Goal: Check status: Check status

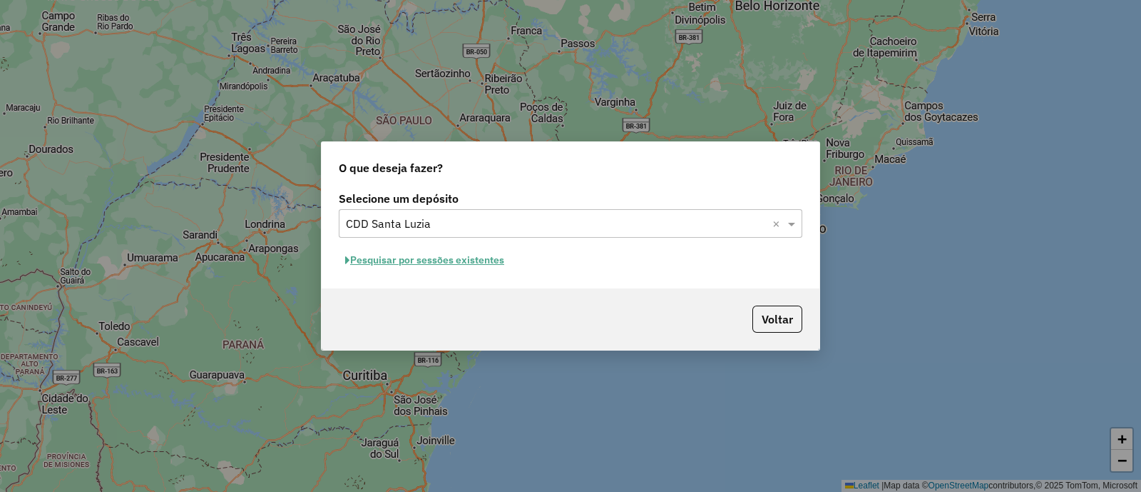
click at [438, 254] on button "Pesquisar por sessões existentes" at bounding box center [425, 260] width 172 height 22
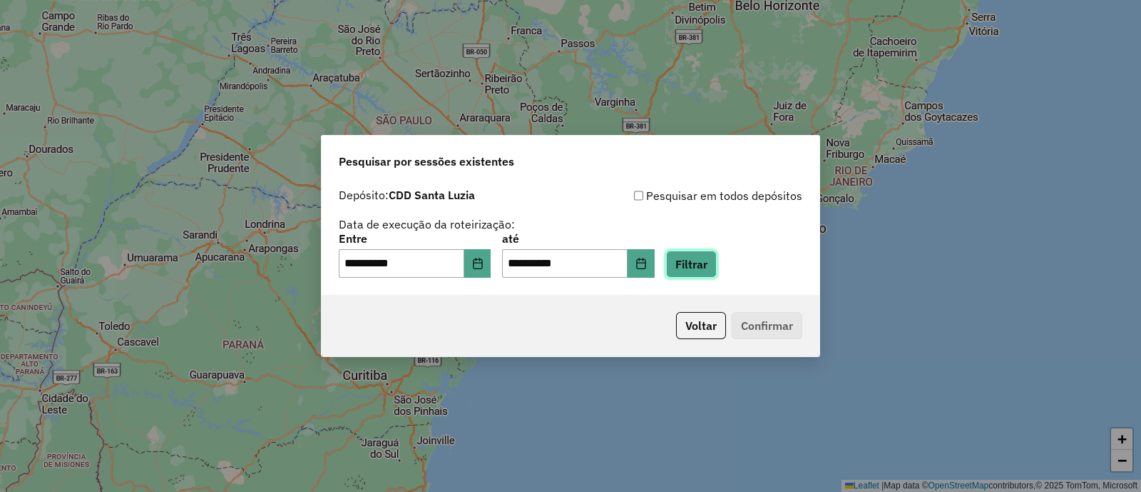
click at [692, 265] on button "Filtrar" at bounding box center [691, 263] width 51 height 27
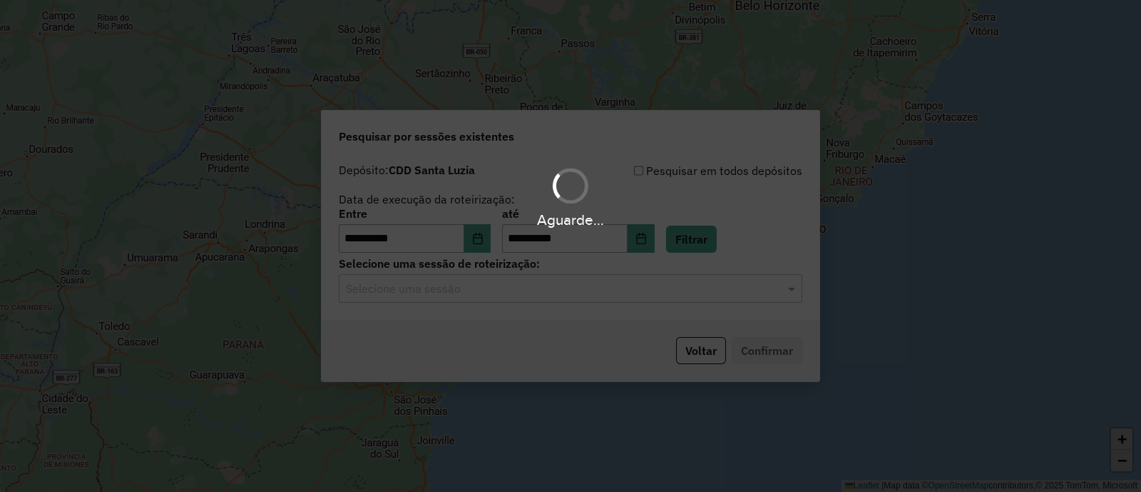
click at [419, 300] on div "Aguarde..." at bounding box center [570, 246] width 1141 height 492
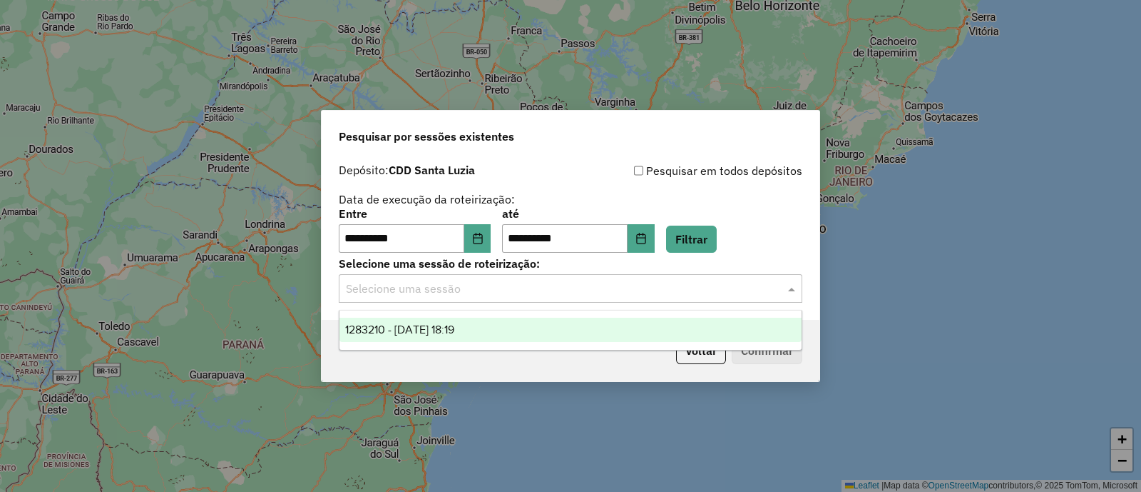
click at [417, 292] on input "text" at bounding box center [556, 288] width 421 height 17
click at [417, 291] on input "text" at bounding box center [556, 288] width 421 height 17
click at [413, 337] on div "1283210 - 26/09/2025 18:19" at bounding box center [571, 329] width 462 height 24
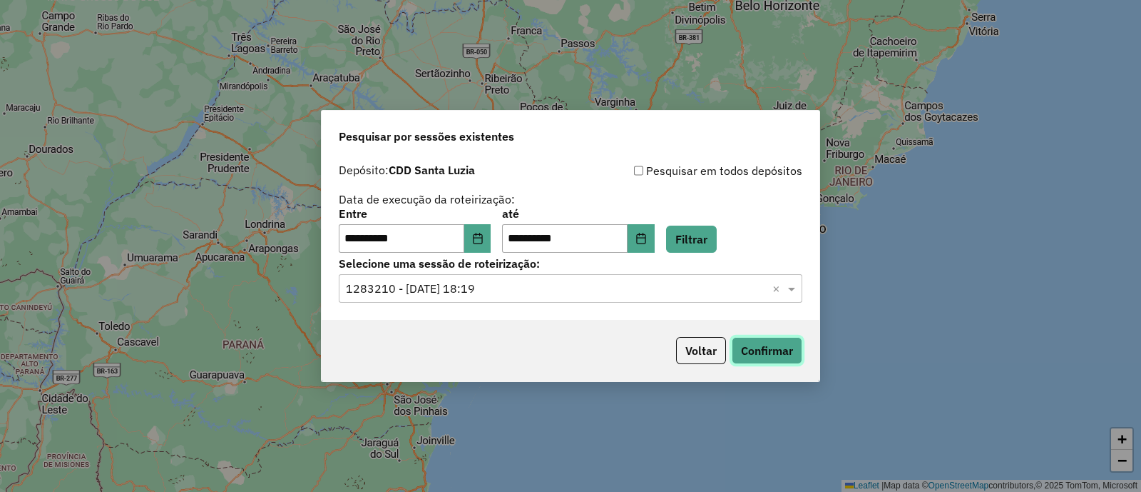
click at [765, 343] on button "Confirmar" at bounding box center [767, 350] width 71 height 27
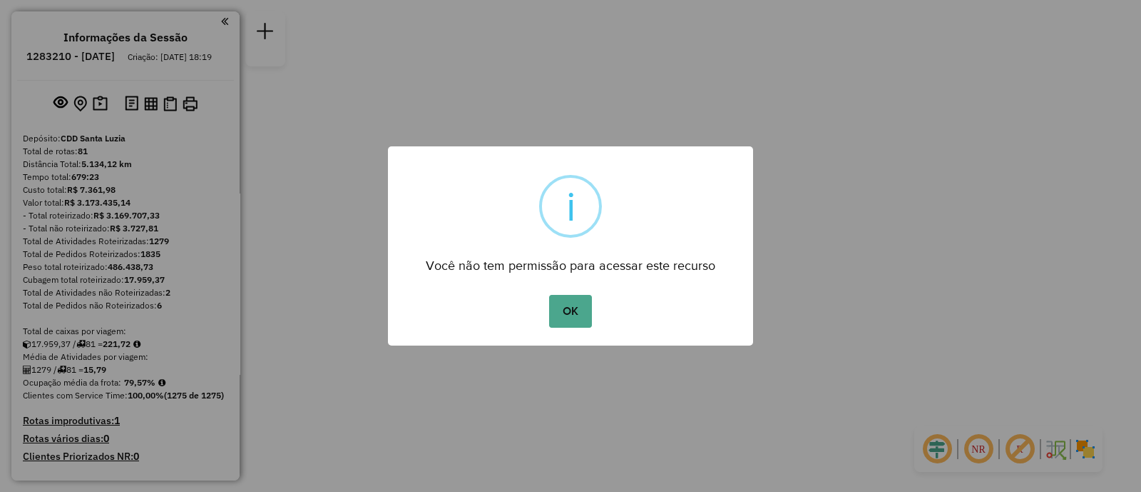
click at [574, 291] on div "OK No Cancel" at bounding box center [570, 311] width 365 height 40
click at [574, 302] on button "OK" at bounding box center [570, 311] width 42 height 33
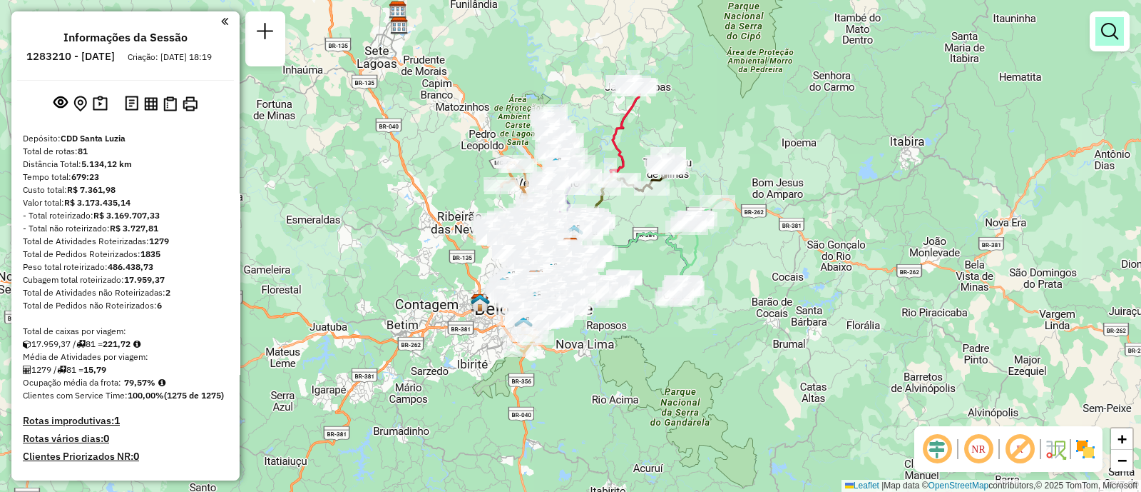
click at [1116, 36] on em at bounding box center [1109, 31] width 17 height 17
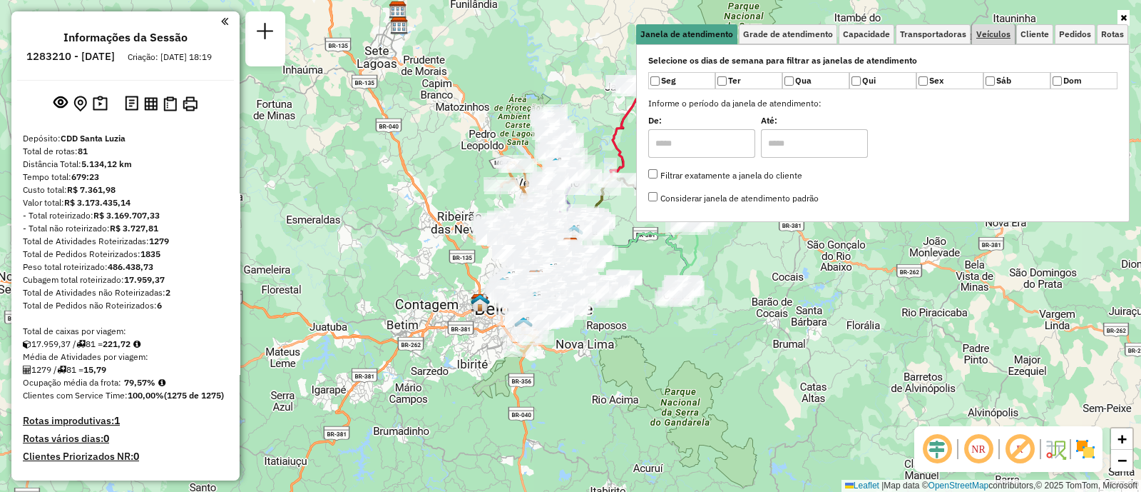
click at [984, 34] on span "Veículos" at bounding box center [994, 34] width 34 height 9
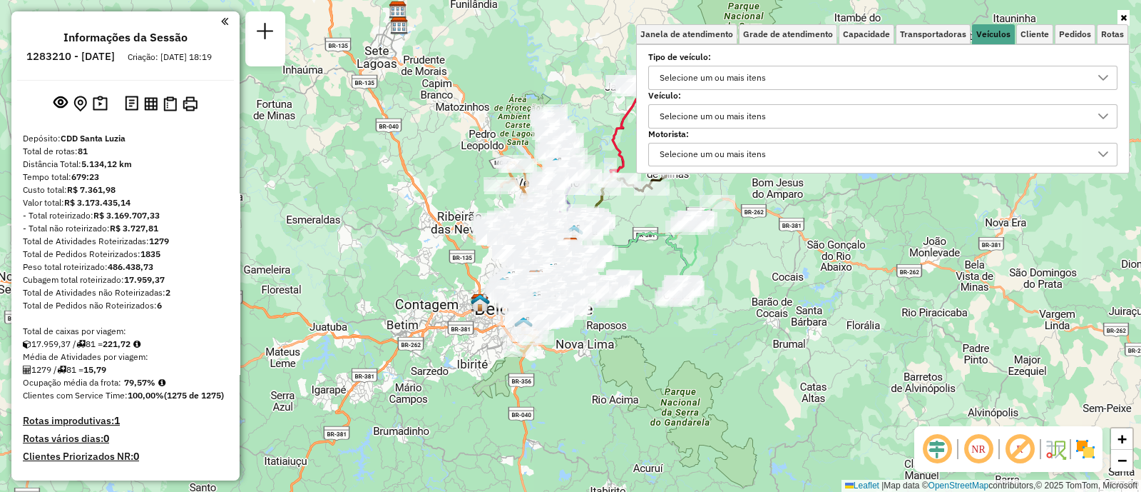
click at [744, 123] on div "Selecione um ou mais itens" at bounding box center [713, 116] width 116 height 23
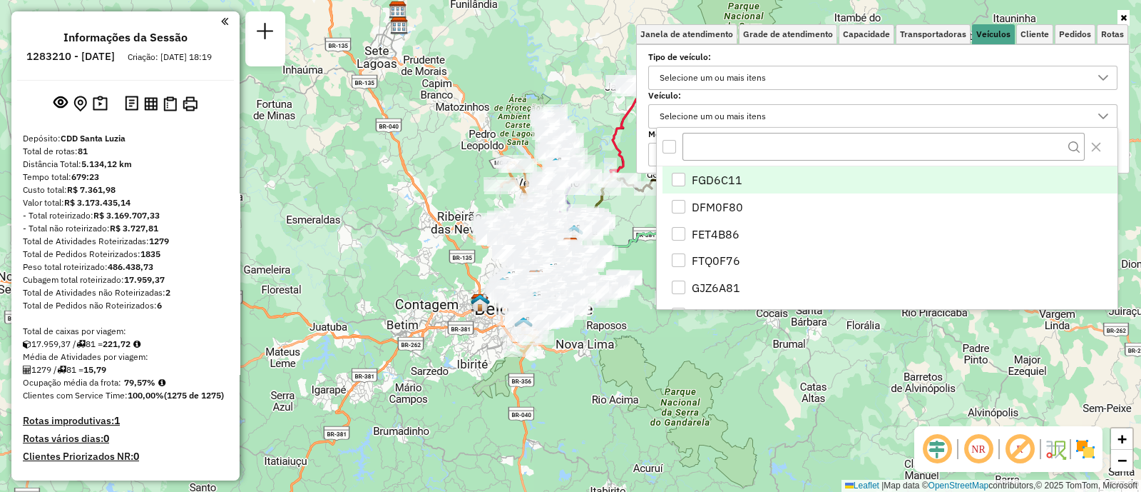
scroll to position [7, 49]
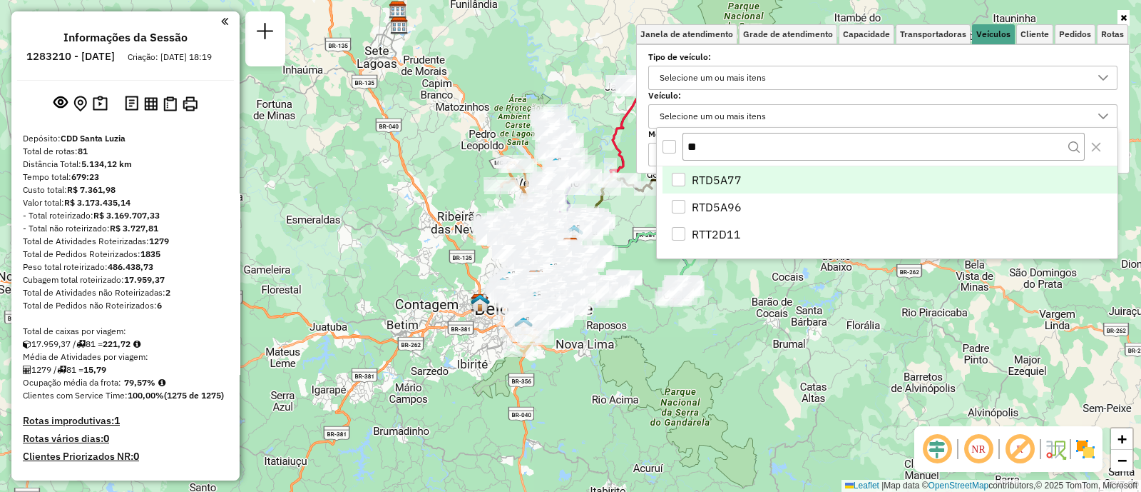
type input "**"
click at [706, 176] on span "RTD5A77" at bounding box center [717, 179] width 50 height 17
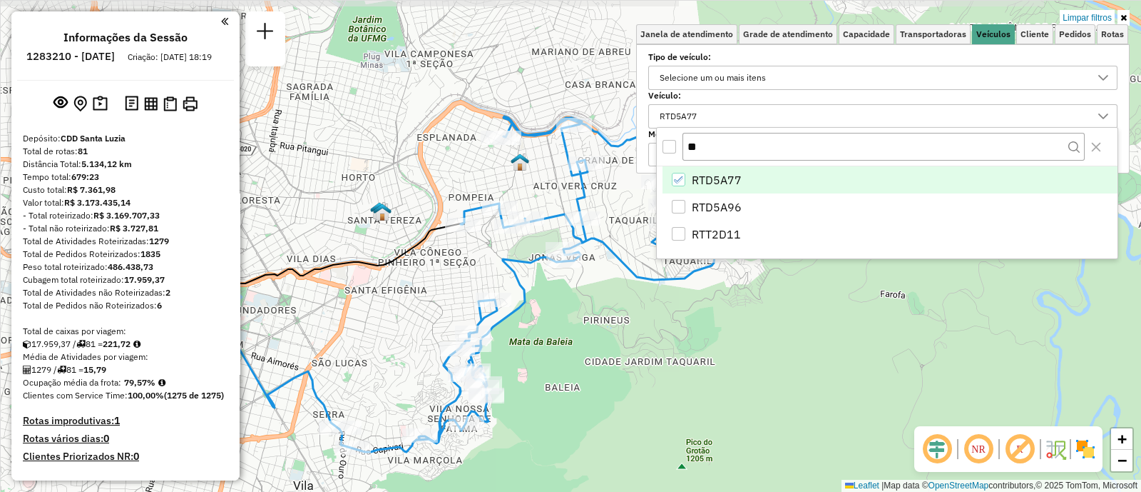
drag, startPoint x: 472, startPoint y: 284, endPoint x: 432, endPoint y: 304, distance: 44.0
click at [432, 304] on div "Limpar filtros Janela de atendimento Grade de atendimento Capacidade Transporta…" at bounding box center [570, 246] width 1141 height 492
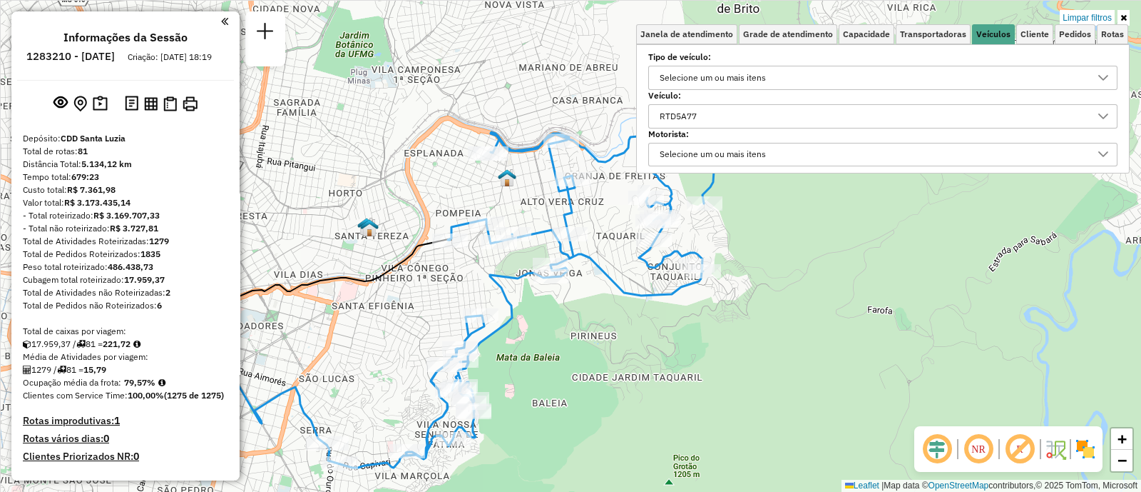
drag, startPoint x: 434, startPoint y: 306, endPoint x: 418, endPoint y: 331, distance: 29.5
click at [418, 331] on div "Limpar filtros Janela de atendimento Grade de atendimento Capacidade Transporta…" at bounding box center [570, 246] width 1141 height 492
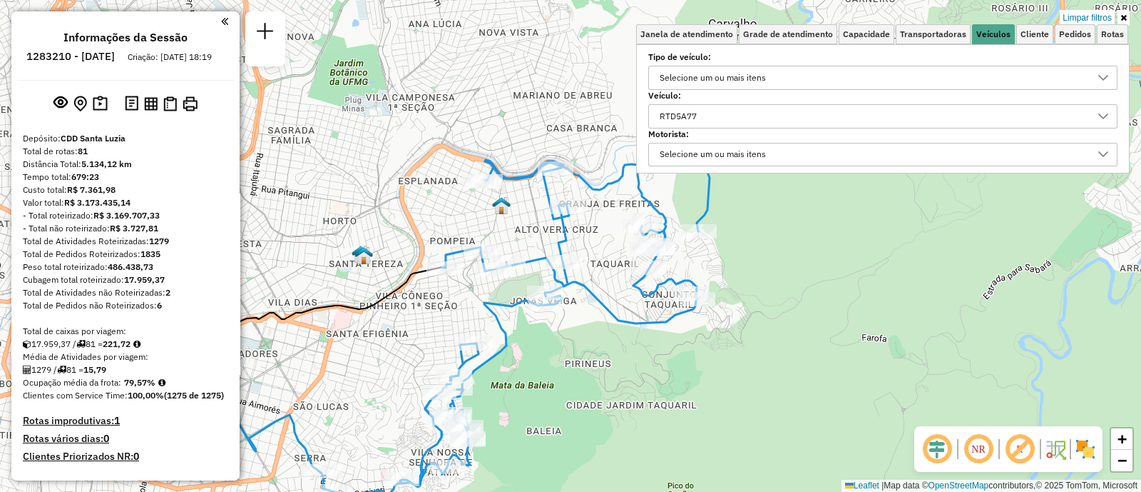
drag, startPoint x: 418, startPoint y: 331, endPoint x: 410, endPoint y: 353, distance: 23.5
click at [412, 351] on div "Limpar filtros Janela de atendimento Grade de atendimento Capacidade Transporta…" at bounding box center [570, 246] width 1141 height 492
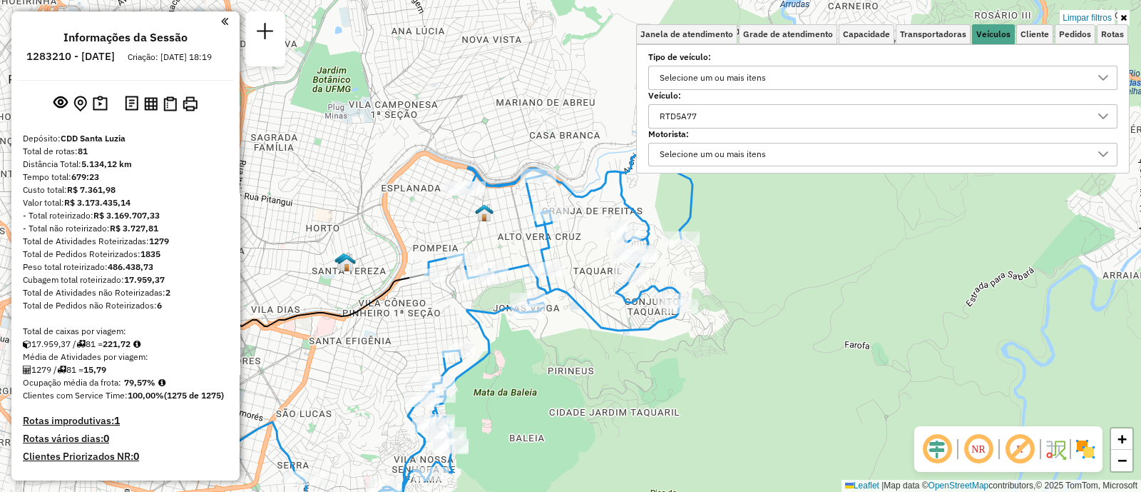
drag, startPoint x: 410, startPoint y: 353, endPoint x: 396, endPoint y: 358, distance: 15.1
click at [396, 358] on div "Limpar filtros Janela de atendimento Grade de atendimento Capacidade Transporta…" at bounding box center [570, 246] width 1141 height 492
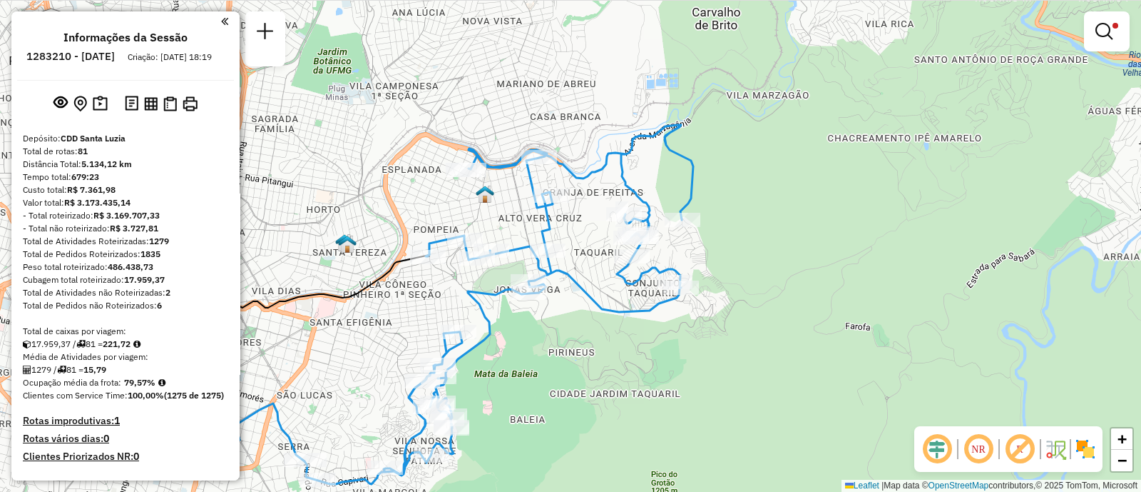
drag, startPoint x: 390, startPoint y: 349, endPoint x: 396, endPoint y: 305, distance: 44.6
click at [396, 305] on div "Limpar filtros Janela de atendimento Grade de atendimento Capacidade Transporta…" at bounding box center [570, 246] width 1141 height 492
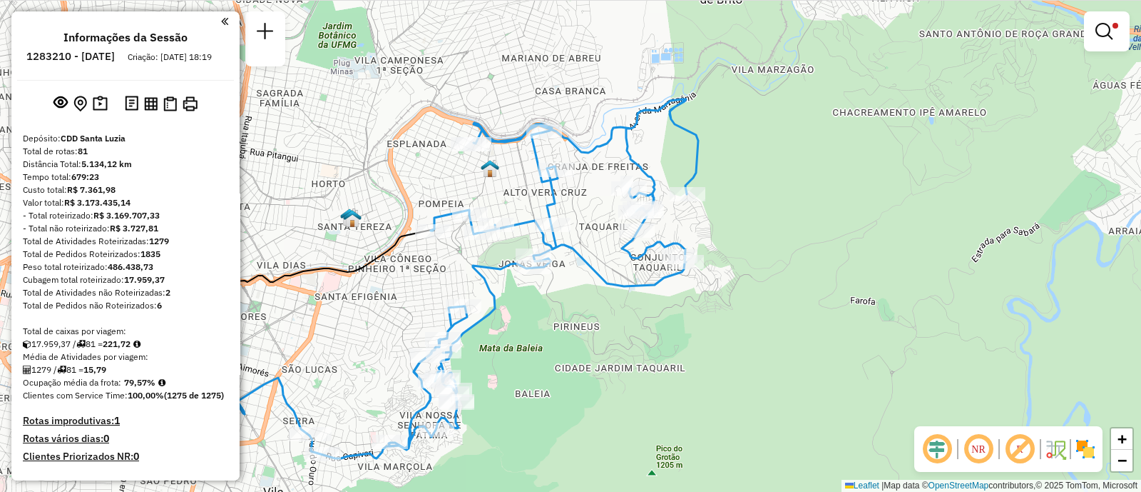
click at [406, 287] on div "Limpar filtros Janela de atendimento Grade de atendimento Capacidade Transporta…" at bounding box center [570, 246] width 1141 height 492
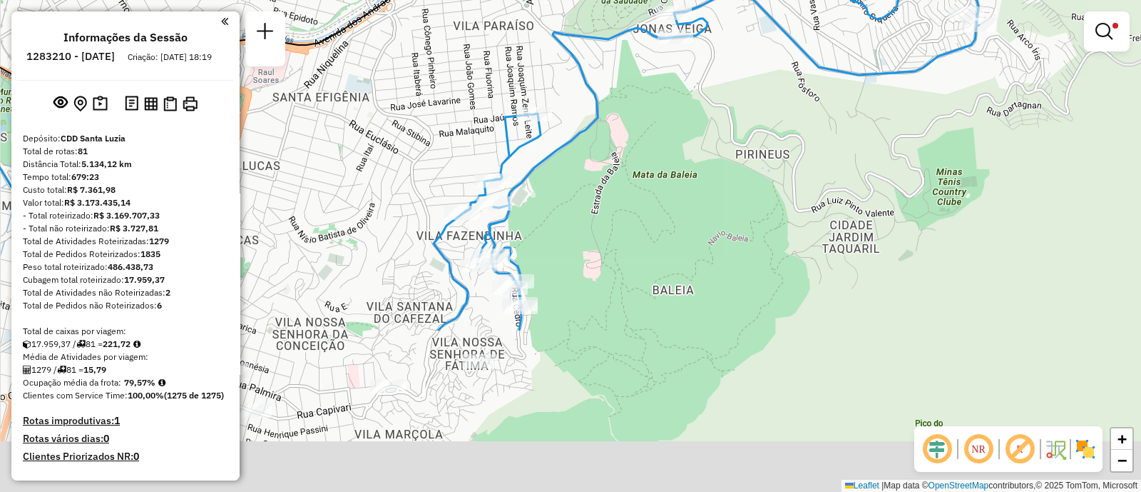
drag, startPoint x: 398, startPoint y: 283, endPoint x: 417, endPoint y: 93, distance: 190.0
click at [417, 93] on div "Limpar filtros Janela de atendimento Grade de atendimento Capacidade Transporta…" at bounding box center [570, 246] width 1141 height 492
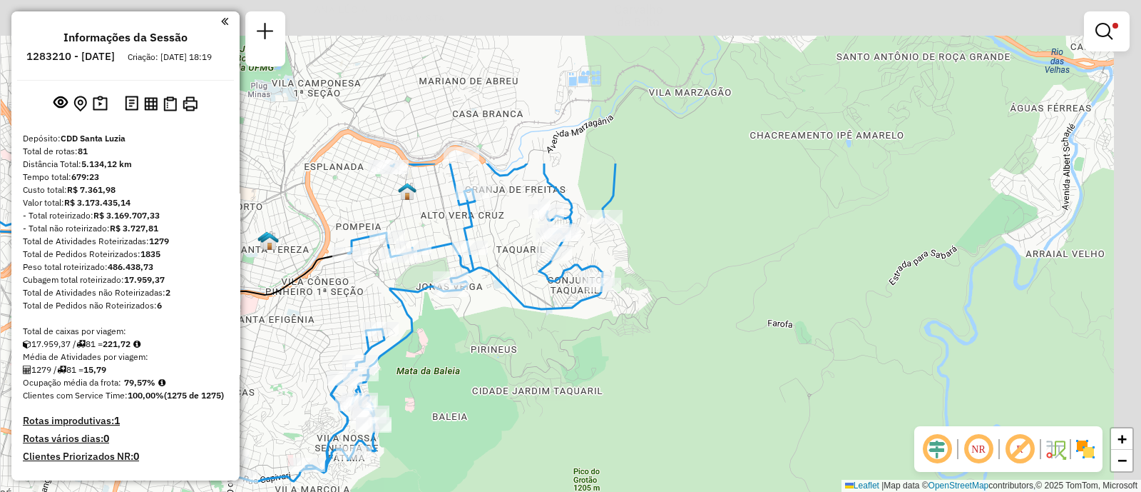
drag, startPoint x: 597, startPoint y: 174, endPoint x: 499, endPoint y: 390, distance: 237.2
click at [499, 390] on div "Limpar filtros Janela de atendimento Grade de atendimento Capacidade Transporta…" at bounding box center [570, 246] width 1141 height 492
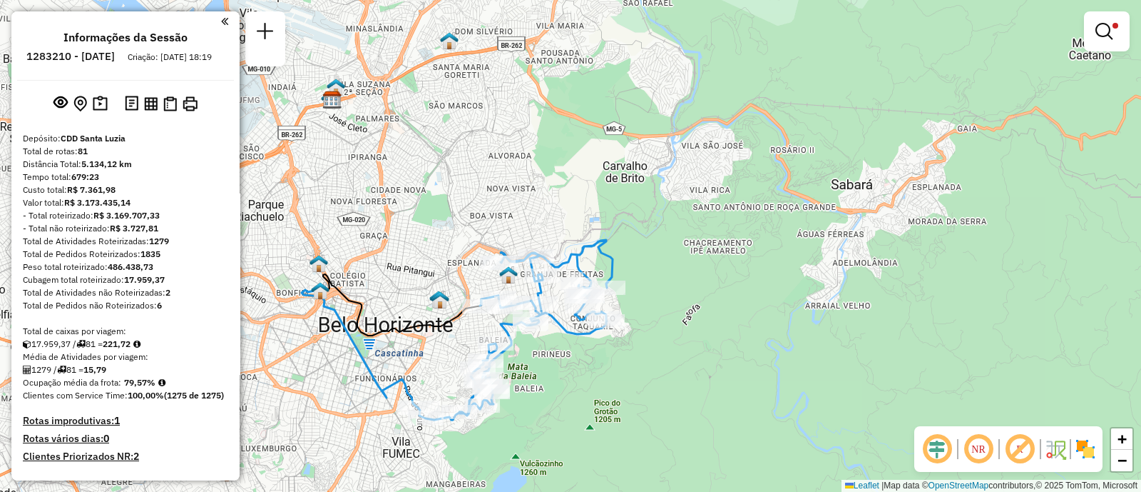
drag, startPoint x: 545, startPoint y: 407, endPoint x: 564, endPoint y: 341, distance: 69.1
click at [564, 341] on div "Limpar filtros Janela de atendimento Grade de atendimento Capacidade Transporta…" at bounding box center [570, 246] width 1141 height 492
